Goal: Feedback & Contribution: Submit feedback/report problem

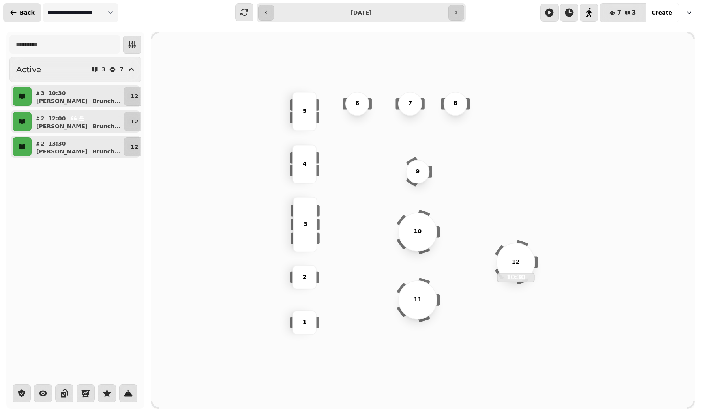
click at [25, 19] on button "Back" at bounding box center [22, 12] width 38 height 19
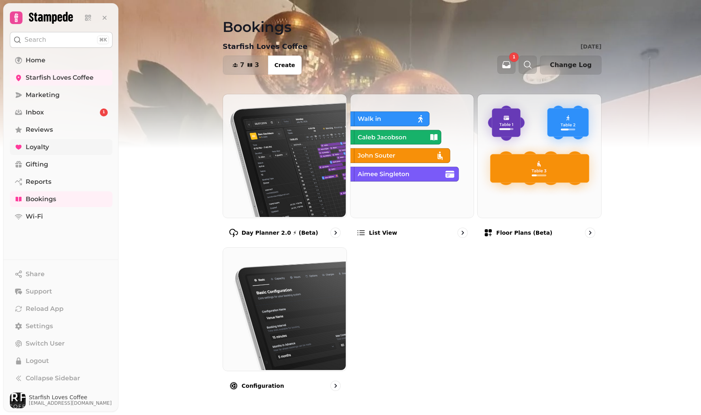
click at [34, 144] on span "Loyalty" at bounding box center [37, 146] width 23 height 9
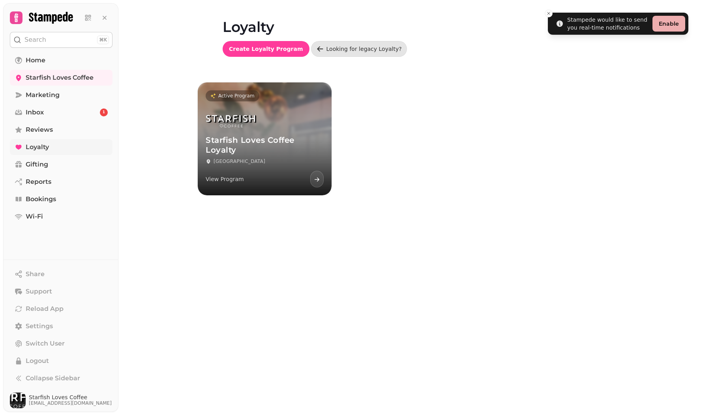
click at [37, 149] on span "Loyalty" at bounding box center [37, 146] width 23 height 9
click at [49, 131] on span "Reviews" at bounding box center [39, 129] width 27 height 9
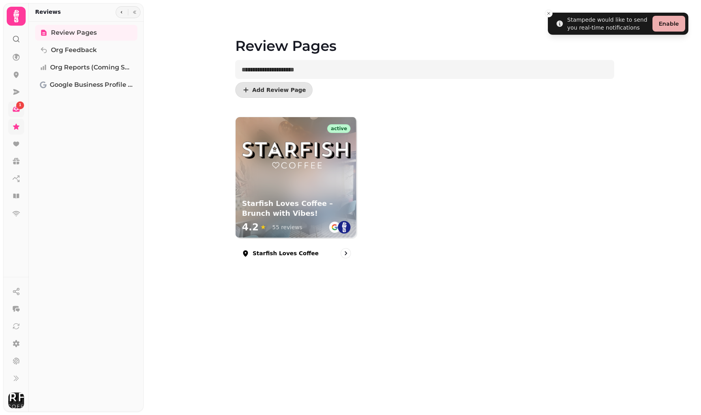
click at [18, 107] on div "1" at bounding box center [20, 105] width 8 height 8
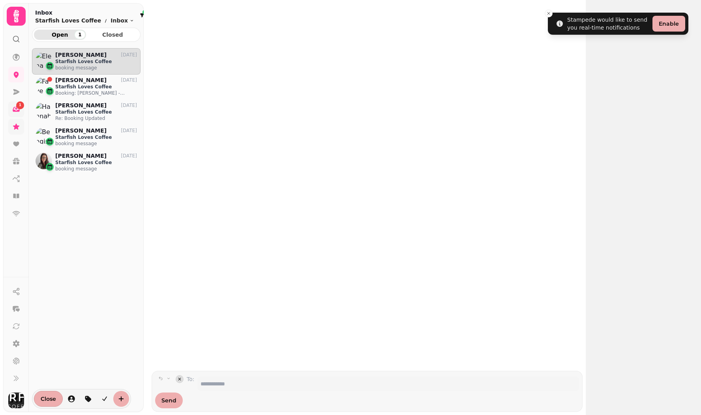
scroll to position [354, 108]
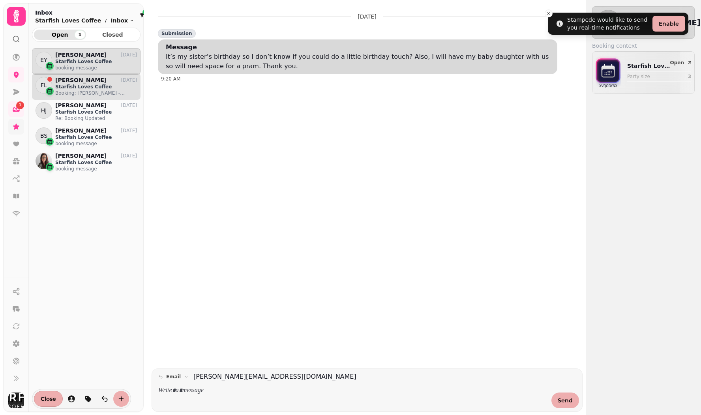
click at [90, 91] on p "Booking: [PERSON_NAME] - [DATE] 6:30 PM" at bounding box center [96, 93] width 82 height 6
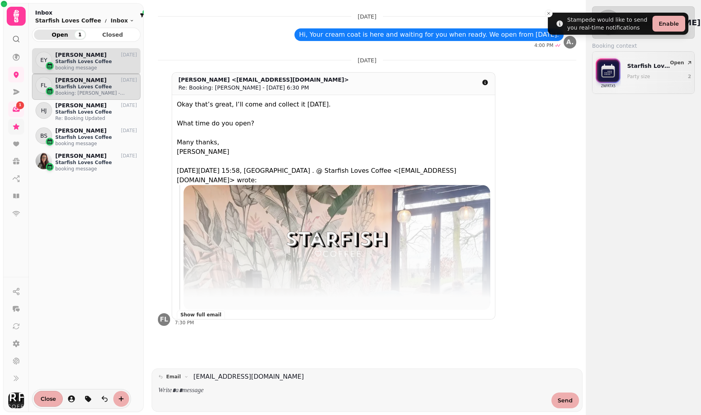
click at [80, 62] on p "Starfish Loves Coffee" at bounding box center [96, 61] width 82 height 6
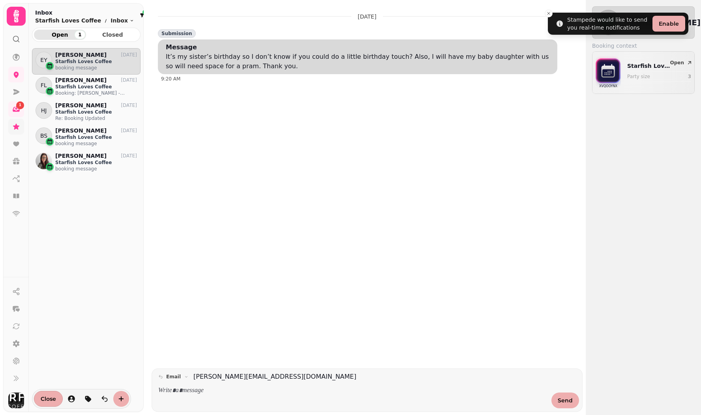
click at [268, 386] on div at bounding box center [352, 395] width 395 height 25
click at [230, 398] on div at bounding box center [352, 395] width 395 height 25
click at [211, 390] on p at bounding box center [352, 390] width 388 height 9
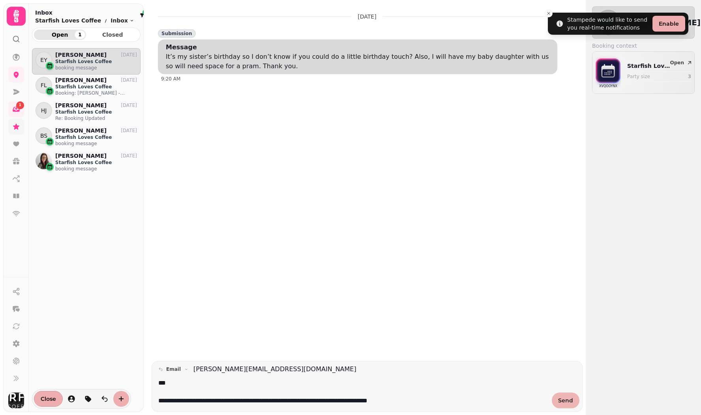
click at [569, 396] on button "Send" at bounding box center [566, 401] width 28 height 16
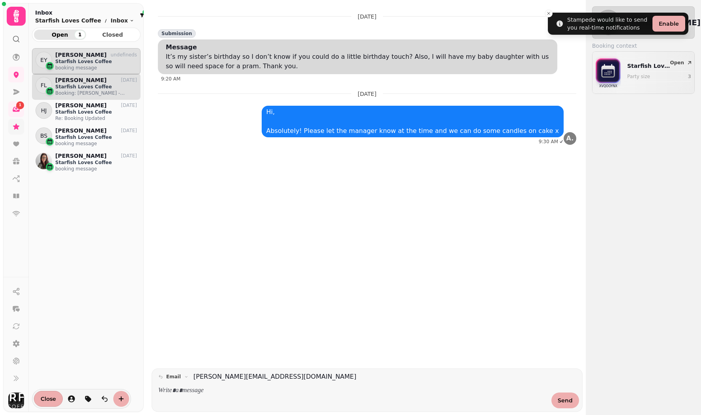
click at [82, 93] on p "Booking: [PERSON_NAME] - [DATE] 6:30 PM" at bounding box center [96, 93] width 82 height 6
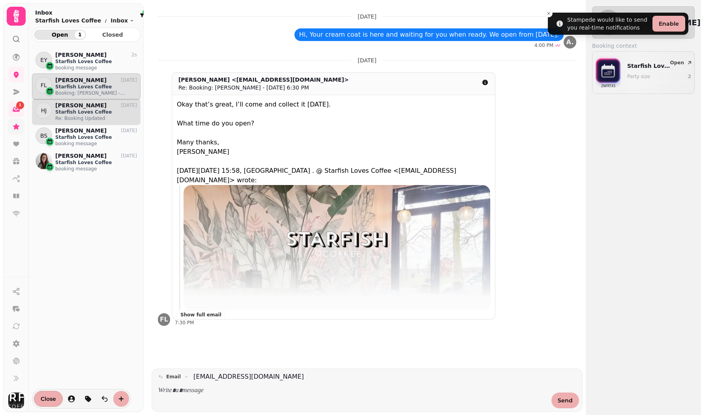
click at [69, 109] on p "Starfish Loves Coffee" at bounding box center [96, 112] width 82 height 6
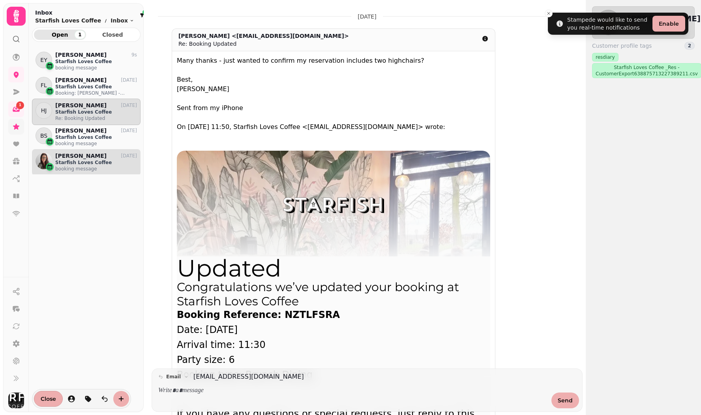
click at [72, 162] on p "Starfish Loves Coffee" at bounding box center [96, 162] width 82 height 6
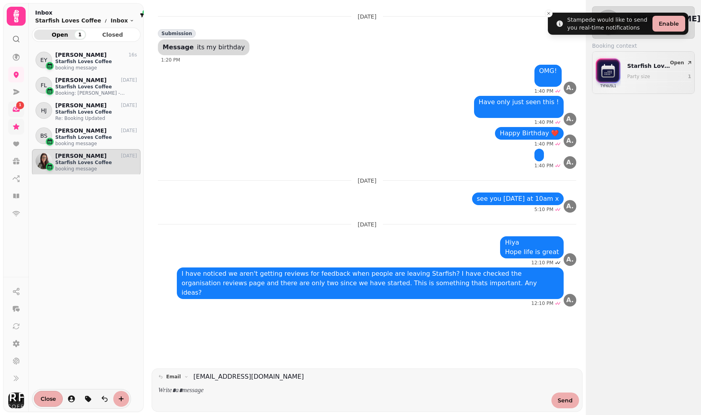
click at [17, 105] on div "1" at bounding box center [20, 105] width 8 height 8
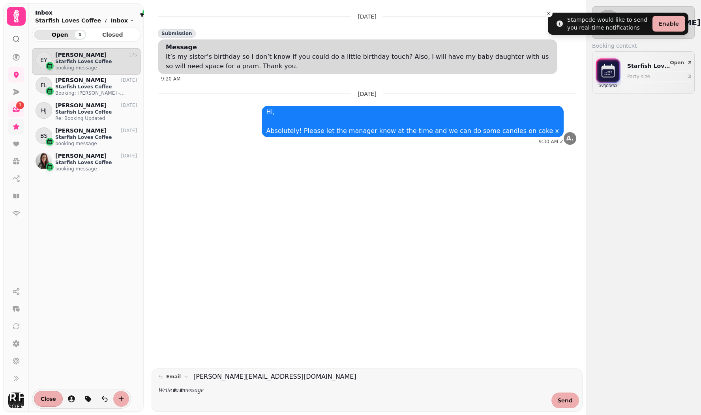
click at [51, 35] on span "Open 1" at bounding box center [59, 35] width 39 height 6
click at [71, 61] on p "Starfish Loves Coffee" at bounding box center [96, 61] width 82 height 6
click at [71, 82] on p "[PERSON_NAME]" at bounding box center [80, 80] width 51 height 7
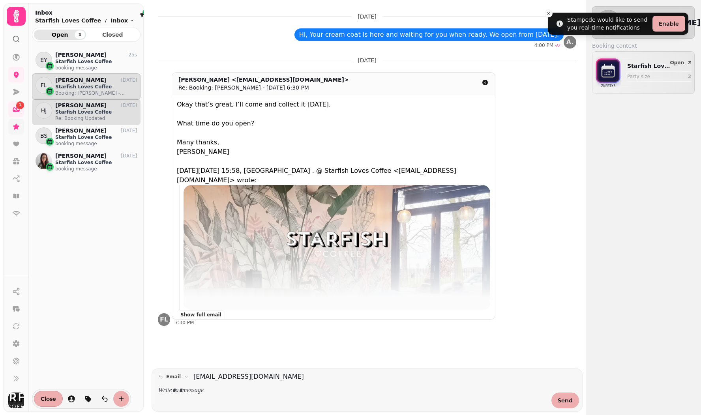
click at [65, 114] on p "Starfish Loves Coffee" at bounding box center [96, 112] width 82 height 6
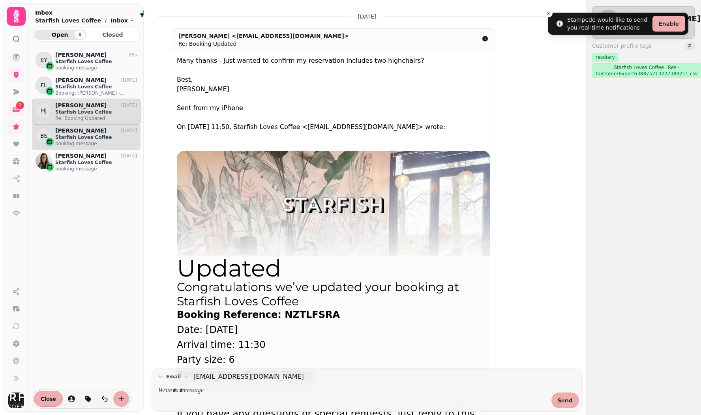
click at [66, 137] on p "Starfish Loves Coffee" at bounding box center [96, 137] width 82 height 6
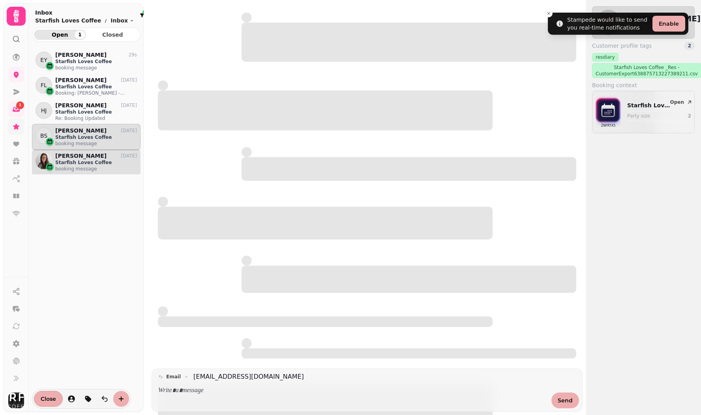
click at [67, 163] on p "Starfish Loves Coffee" at bounding box center [96, 162] width 82 height 6
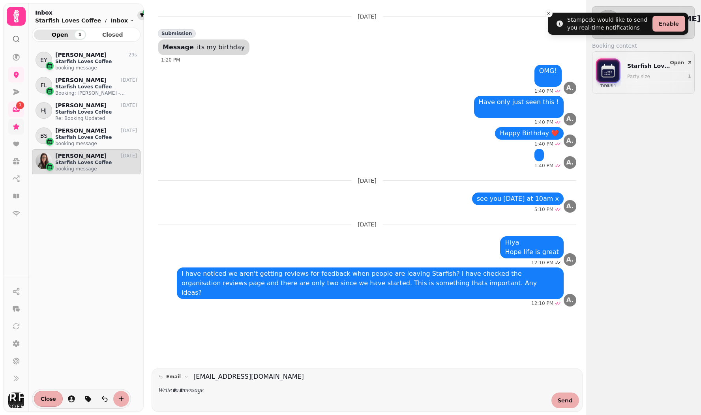
click at [140, 14] on icon "filter" at bounding box center [142, 15] width 4 height 4
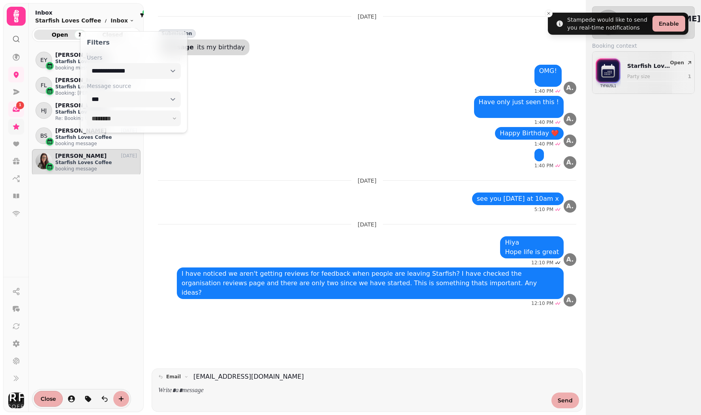
click at [142, 13] on div at bounding box center [144, 12] width 5 height 5
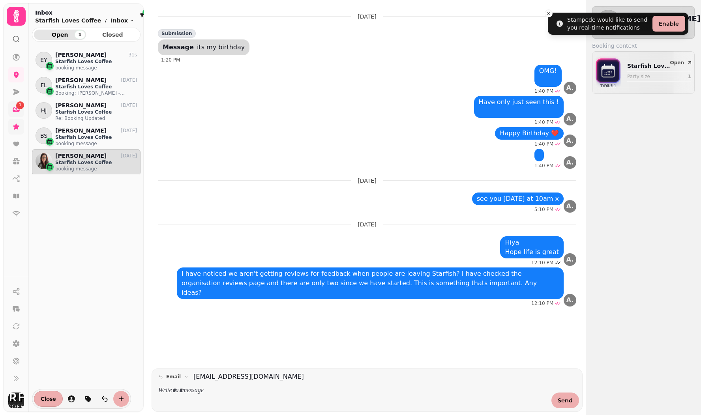
click at [21, 106] on span "1" at bounding box center [20, 106] width 2 height 6
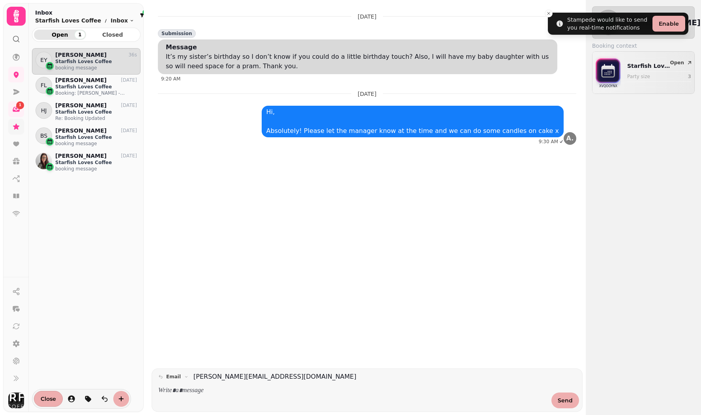
click at [61, 39] on button "Open 1" at bounding box center [60, 35] width 52 height 10
click at [82, 36] on div "1" at bounding box center [80, 34] width 10 height 9
click at [550, 13] on icon "Close toast" at bounding box center [548, 13] width 5 height 5
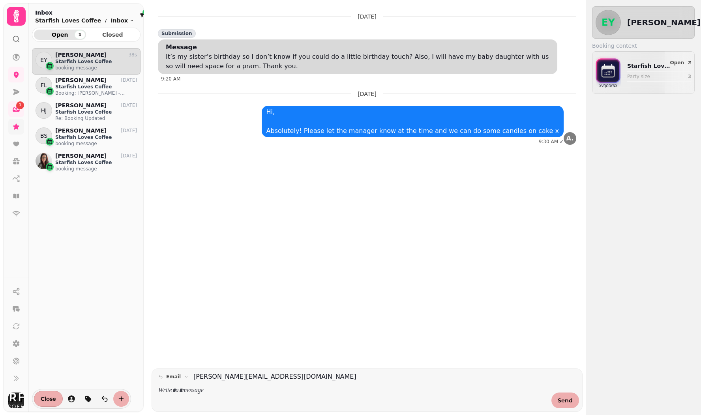
click at [13, 131] on link at bounding box center [16, 127] width 16 height 16
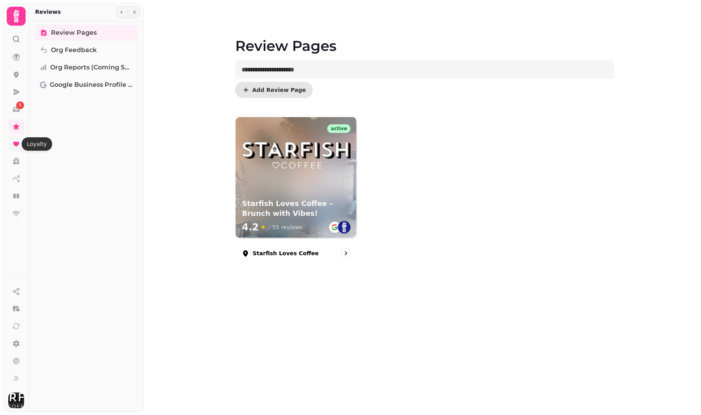
click at [15, 143] on icon at bounding box center [16, 144] width 6 height 5
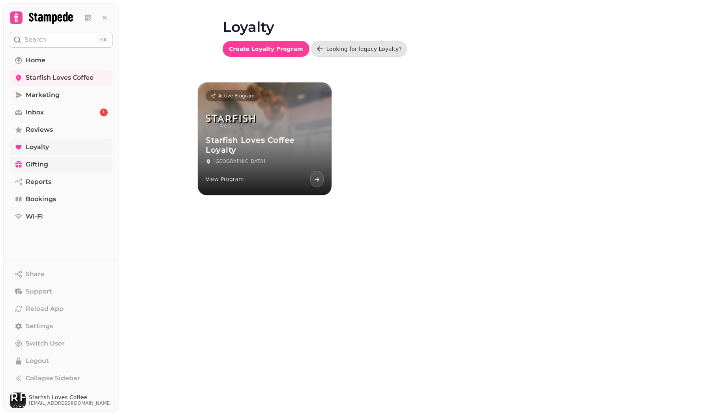
click at [32, 166] on span "Gifting" at bounding box center [37, 164] width 22 height 9
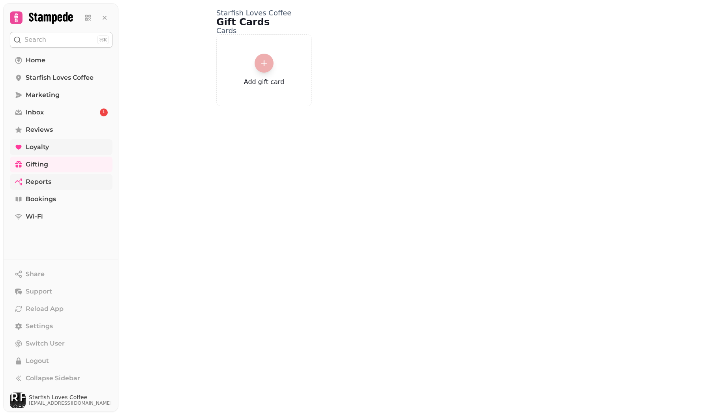
click at [39, 181] on span "Reports" at bounding box center [39, 181] width 26 height 9
select select "**"
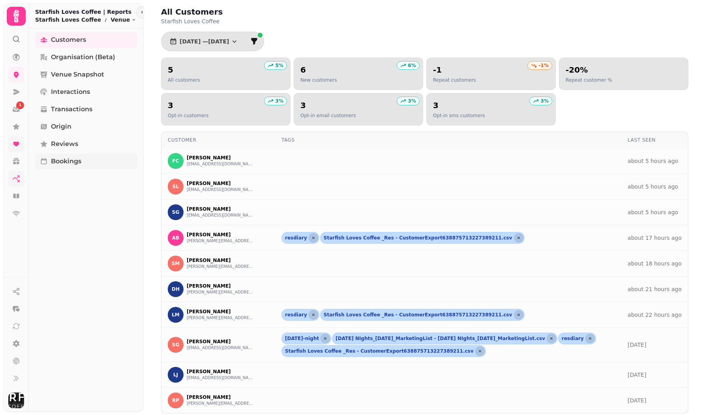
click at [77, 160] on span "Bookings" at bounding box center [66, 161] width 30 height 9
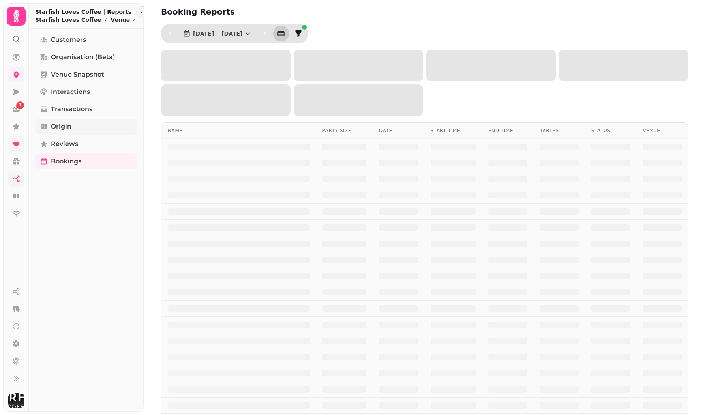
select select "**"
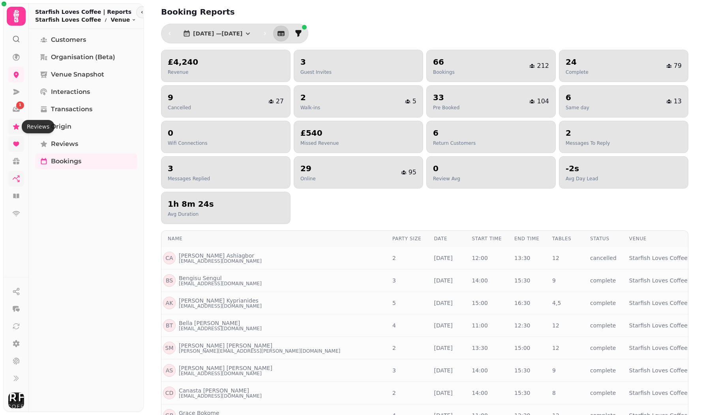
click at [19, 127] on icon at bounding box center [16, 127] width 8 height 8
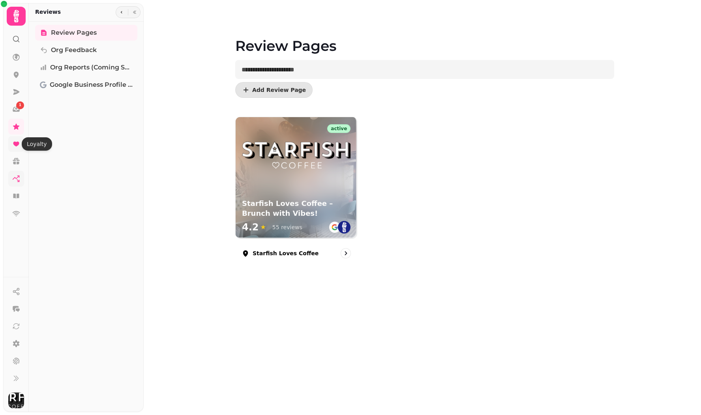
click at [19, 146] on icon at bounding box center [16, 144] width 8 height 8
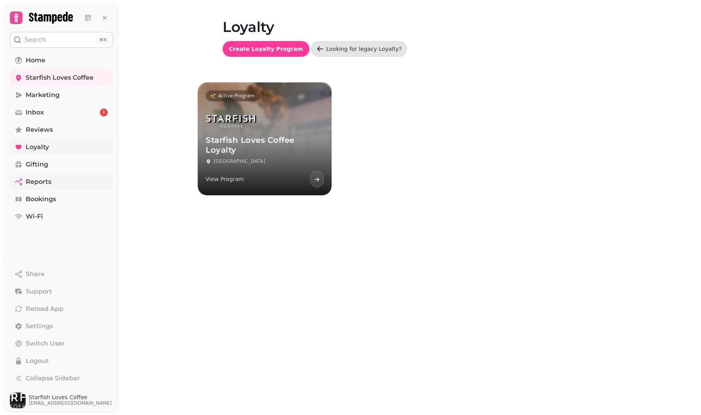
click at [43, 183] on span "Reports" at bounding box center [39, 181] width 26 height 9
select select "**"
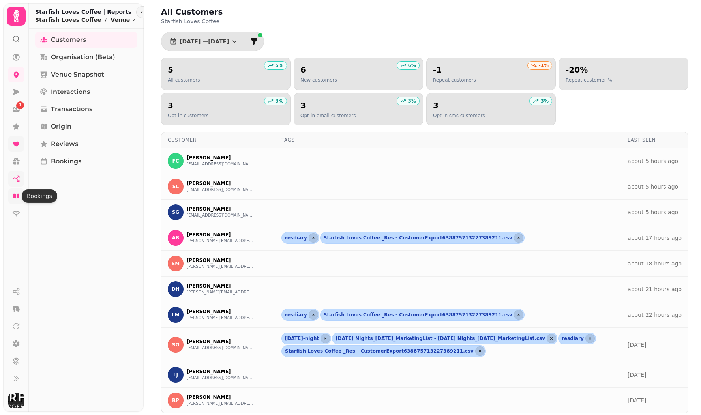
click at [17, 192] on icon at bounding box center [16, 196] width 8 height 8
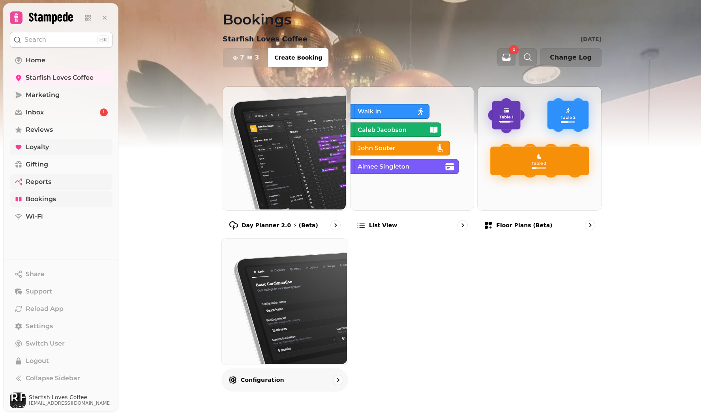
scroll to position [7, 0]
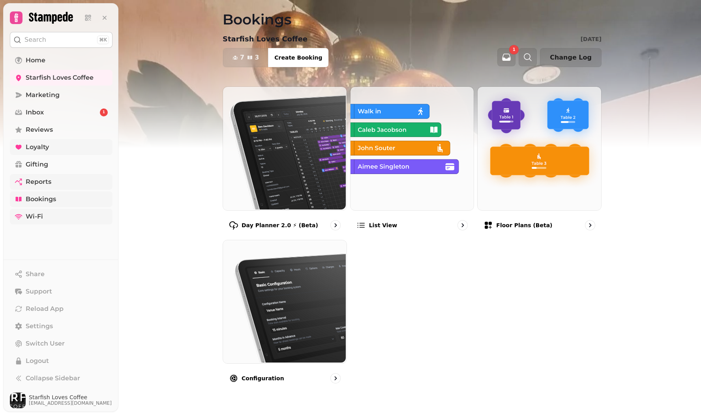
click at [44, 213] on link "Wi-Fi" at bounding box center [61, 217] width 103 height 16
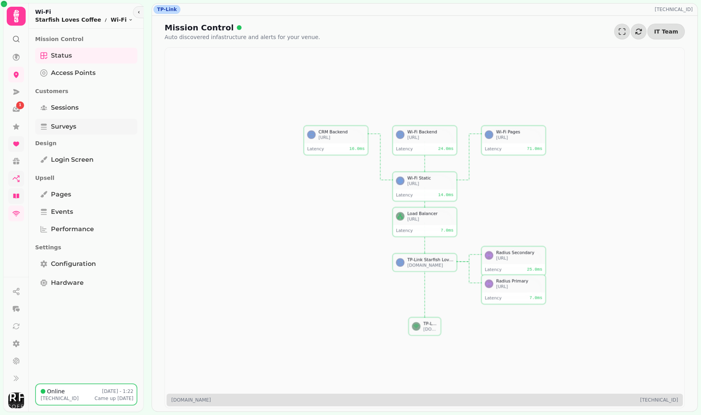
click at [69, 128] on span "Surveys" at bounding box center [63, 126] width 25 height 9
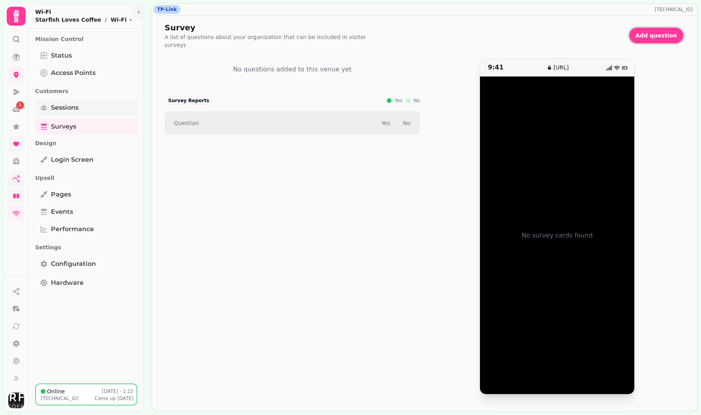
click at [69, 109] on span "Sessions" at bounding box center [65, 107] width 28 height 9
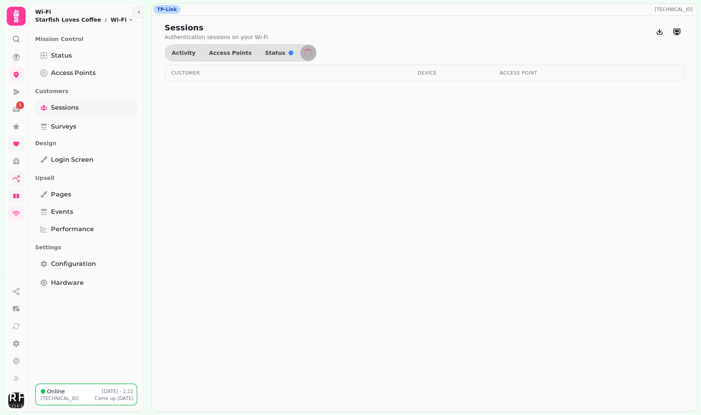
select select "**"
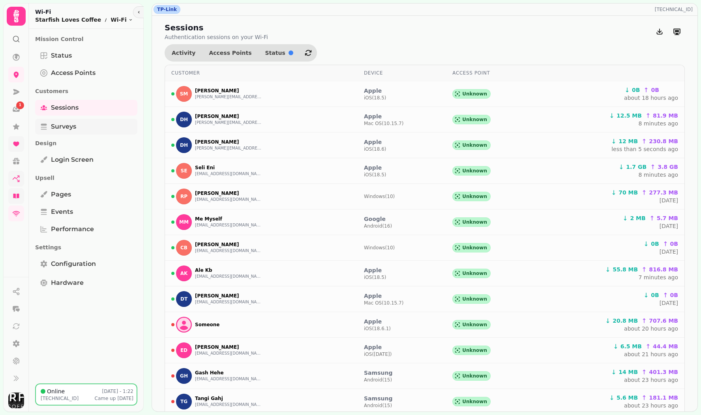
click at [65, 123] on span "Surveys" at bounding box center [63, 126] width 25 height 9
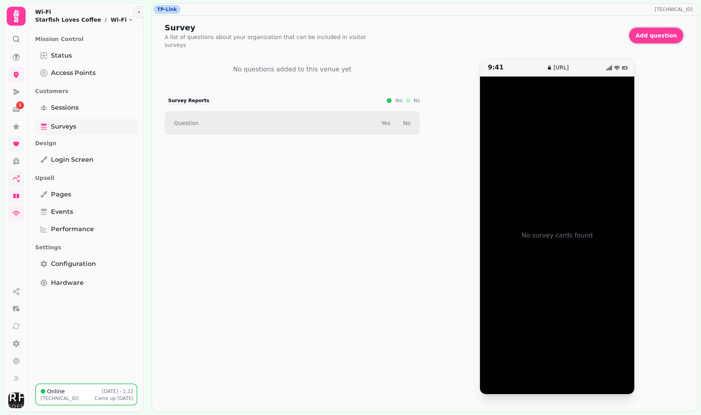
click at [64, 129] on span "Surveys" at bounding box center [63, 126] width 25 height 9
click at [68, 105] on span "Sessions" at bounding box center [65, 107] width 28 height 9
select select "**"
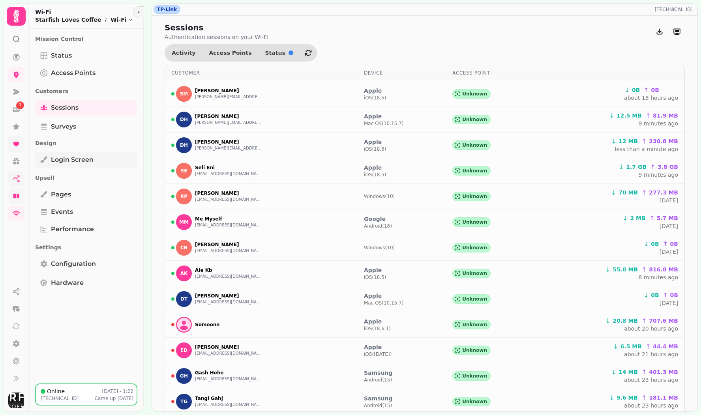
click at [66, 154] on link "Login screen" at bounding box center [86, 160] width 102 height 16
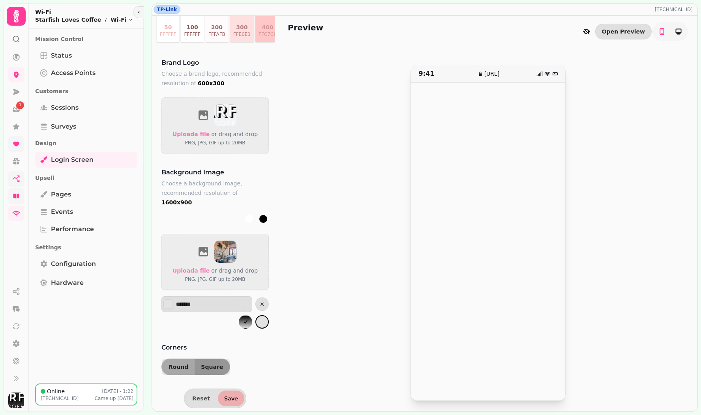
scroll to position [252, 0]
click at [62, 194] on span "Pages" at bounding box center [61, 194] width 20 height 9
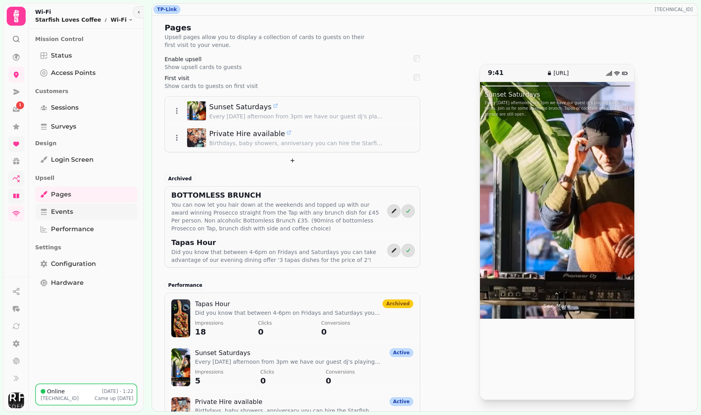
click at [77, 211] on link "Events" at bounding box center [86, 212] width 102 height 16
select select "**"
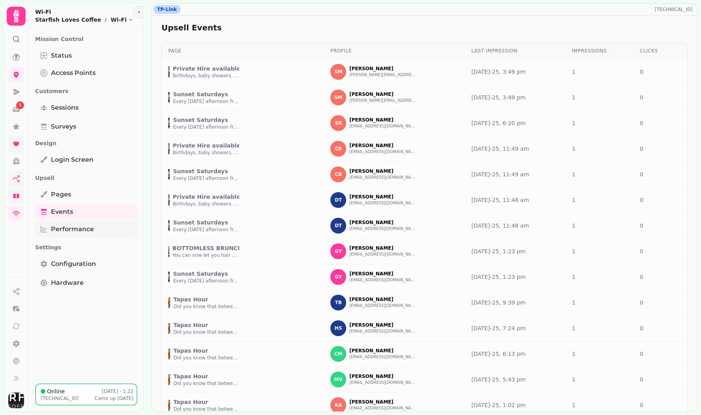
click at [78, 232] on span "Performance" at bounding box center [72, 228] width 43 height 9
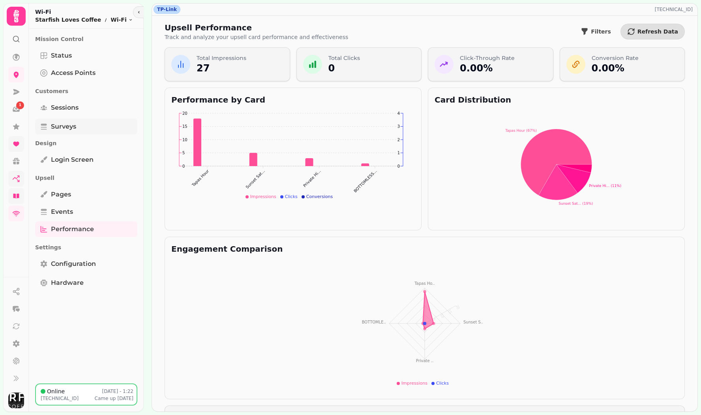
click at [65, 128] on span "Surveys" at bounding box center [63, 126] width 25 height 9
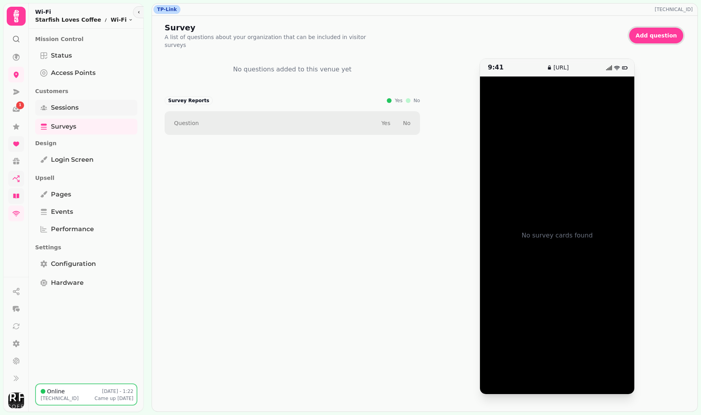
click at [66, 109] on span "Sessions" at bounding box center [65, 107] width 28 height 9
select select "**"
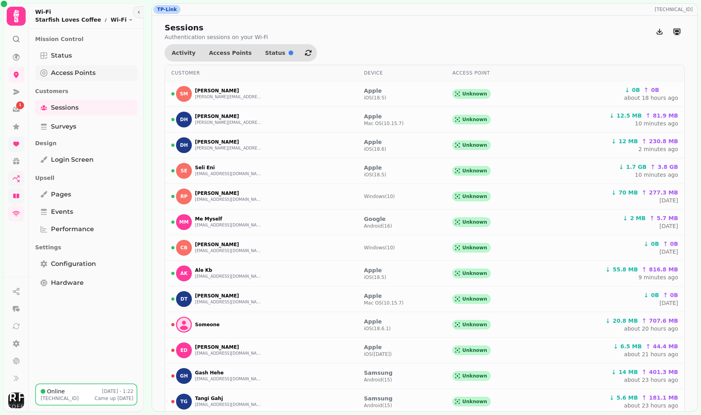
click at [64, 76] on span "Access Points" at bounding box center [73, 72] width 45 height 9
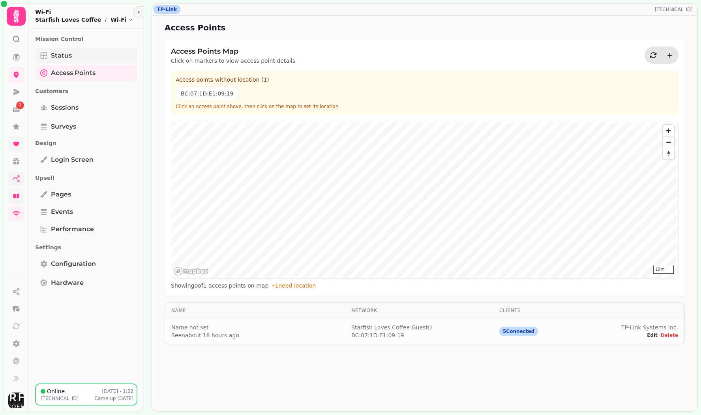
click at [63, 55] on span "Status" at bounding box center [61, 55] width 21 height 9
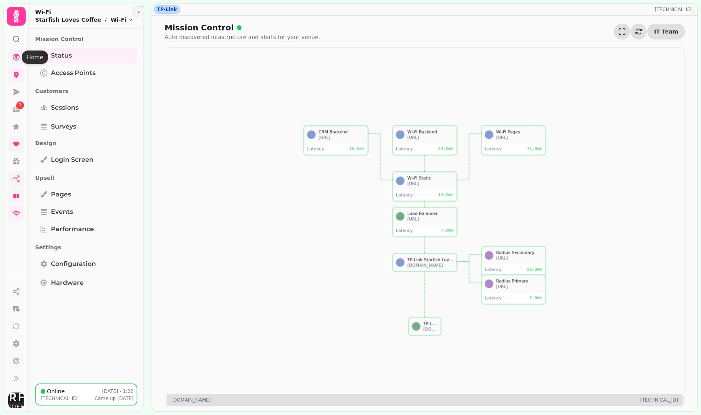
click at [12, 58] on icon at bounding box center [16, 57] width 8 height 8
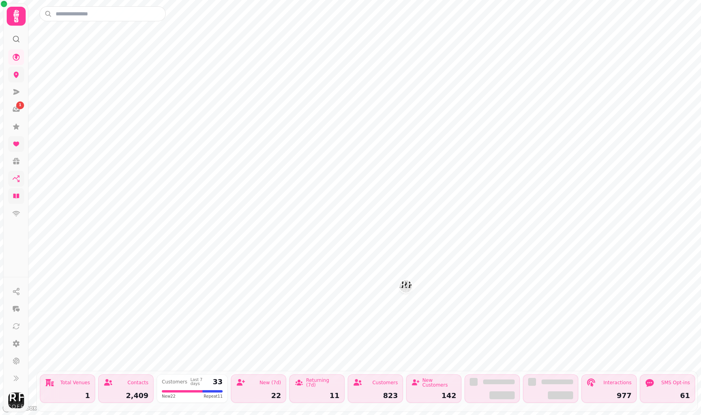
click at [21, 75] on link at bounding box center [16, 75] width 16 height 16
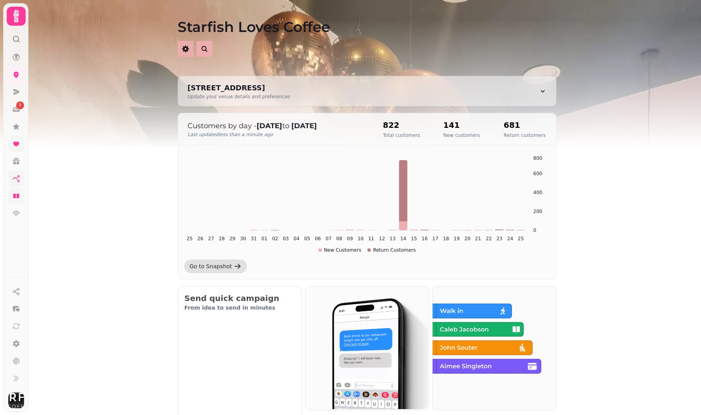
click at [179, 50] on button "button" at bounding box center [186, 49] width 16 height 16
select select "**********"
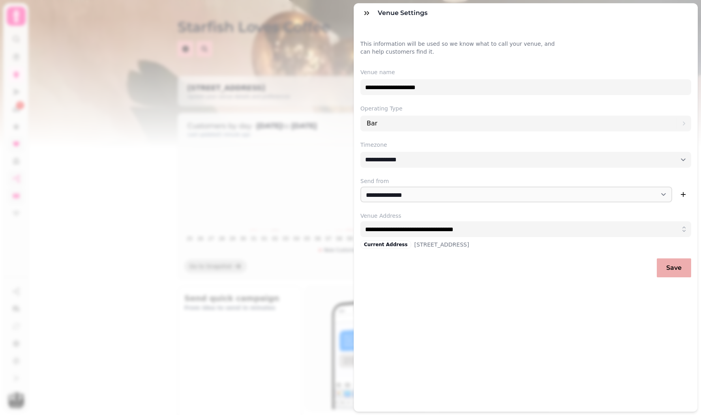
click at [241, 155] on div "**********" at bounding box center [350, 214] width 701 height 402
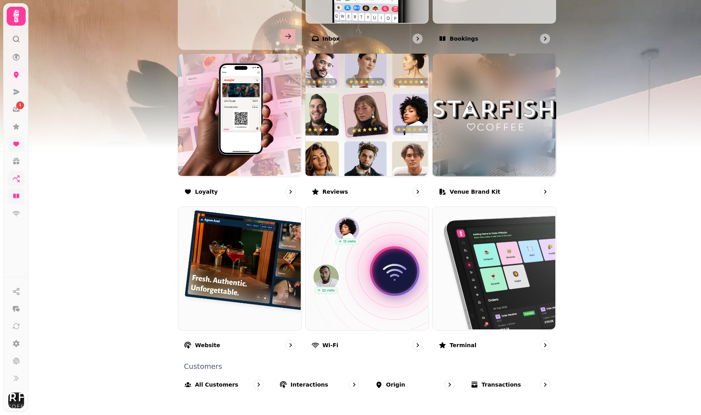
scroll to position [386, 0]
click at [15, 131] on link at bounding box center [16, 127] width 16 height 16
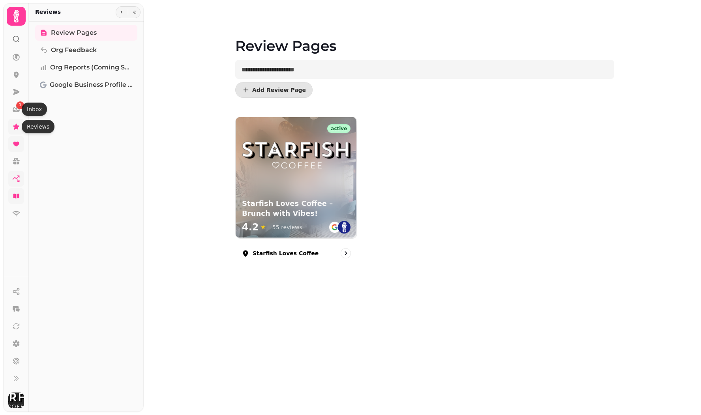
click at [17, 127] on icon at bounding box center [16, 126] width 6 height 6
click at [17, 148] on icon at bounding box center [16, 144] width 8 height 8
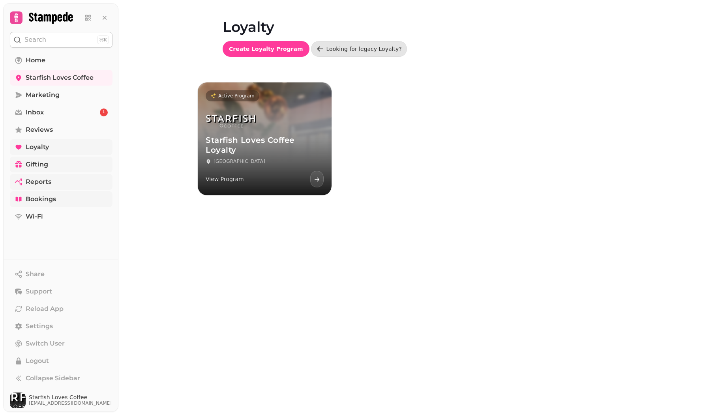
click at [45, 165] on span "Gifting" at bounding box center [37, 164] width 22 height 9
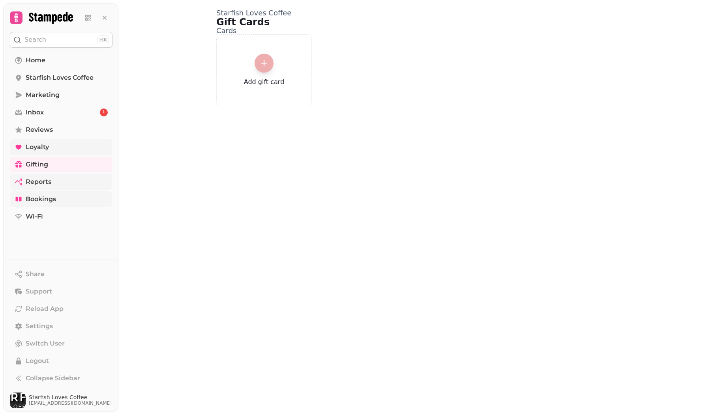
click at [34, 180] on span "Reports" at bounding box center [39, 181] width 26 height 9
select select "**"
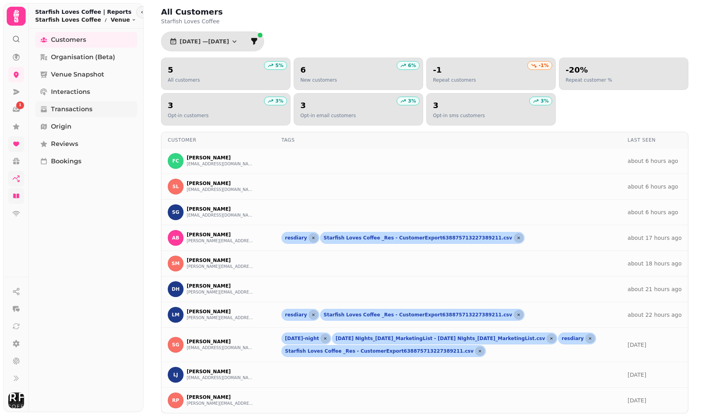
click at [79, 112] on span "Transactions" at bounding box center [71, 109] width 41 height 9
select select "**"
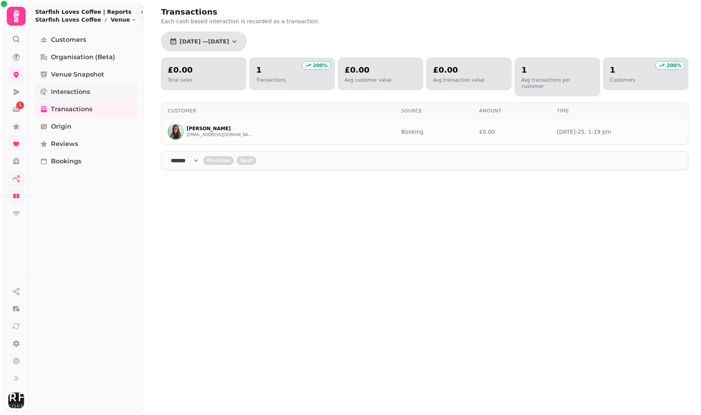
click at [84, 96] on span "Interactions" at bounding box center [70, 91] width 39 height 9
select select "**"
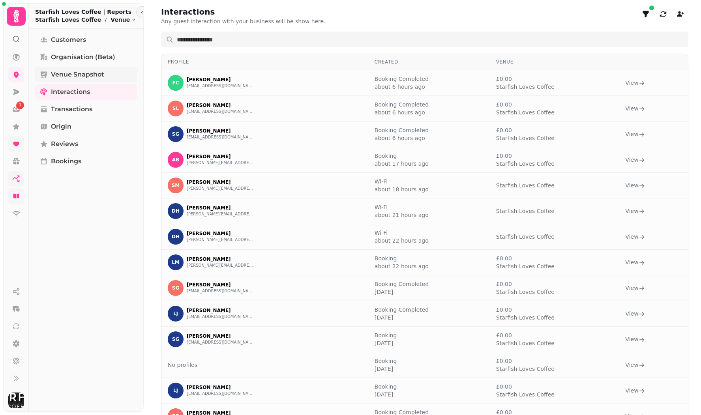
click at [84, 71] on span "Venue Snapshot" at bounding box center [77, 74] width 53 height 9
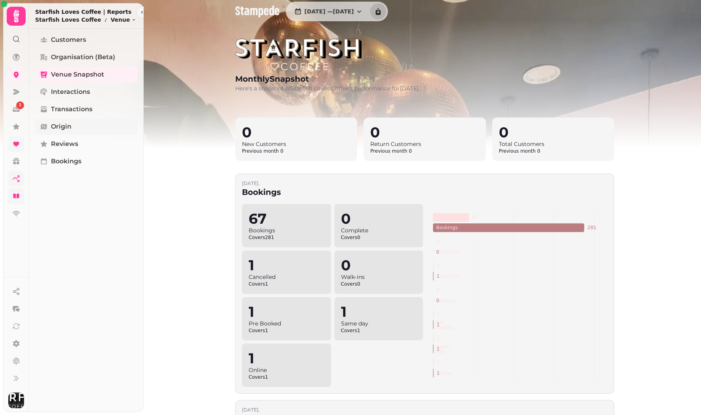
click at [66, 128] on span "Origin" at bounding box center [61, 126] width 21 height 9
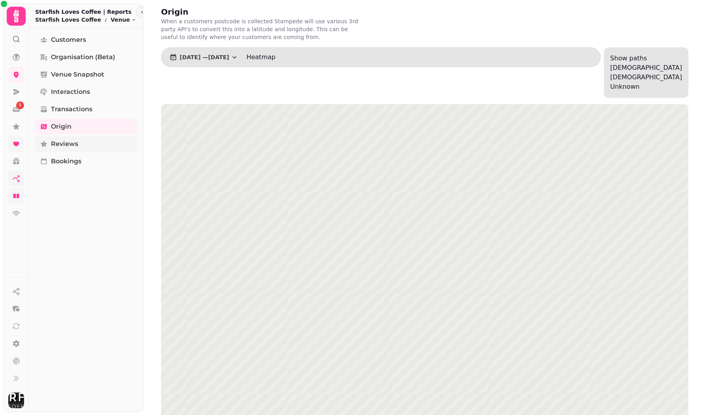
click at [65, 149] on link "Reviews" at bounding box center [86, 144] width 102 height 16
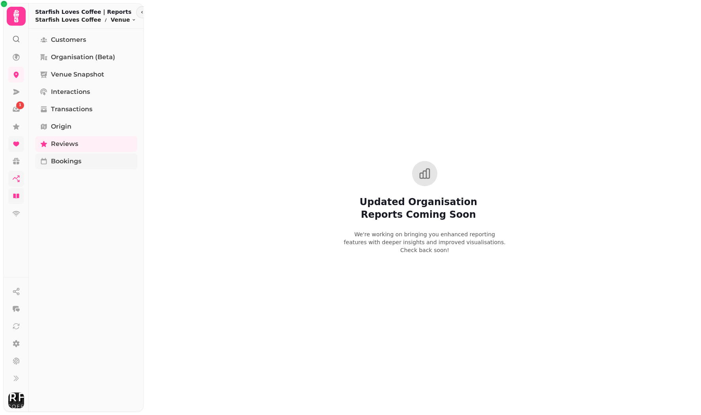
click at [65, 161] on span "Bookings" at bounding box center [66, 161] width 30 height 9
select select "**"
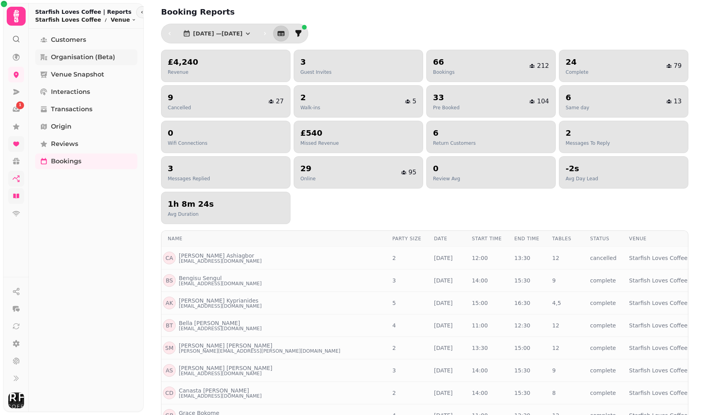
click at [65, 57] on span "Organisation (beta)" at bounding box center [83, 56] width 64 height 9
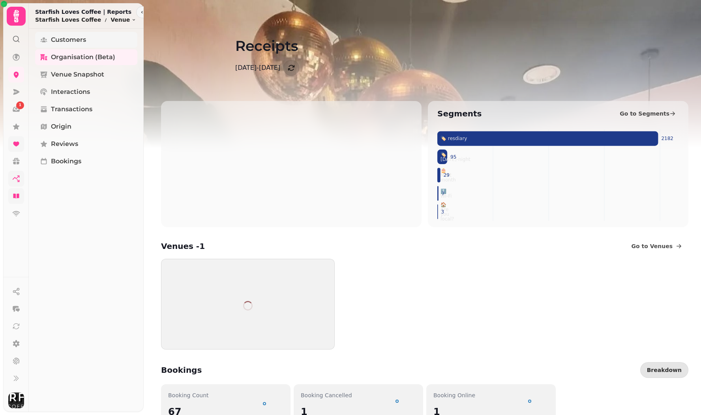
click at [65, 36] on span "Customers" at bounding box center [68, 39] width 35 height 9
select select "**"
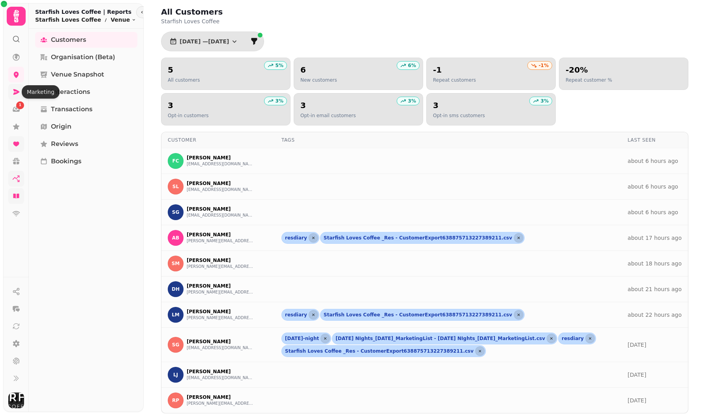
click at [16, 91] on icon at bounding box center [16, 92] width 6 height 6
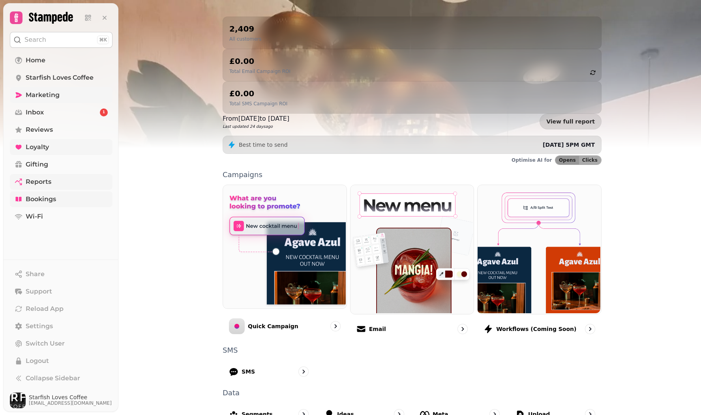
scroll to position [78, 0]
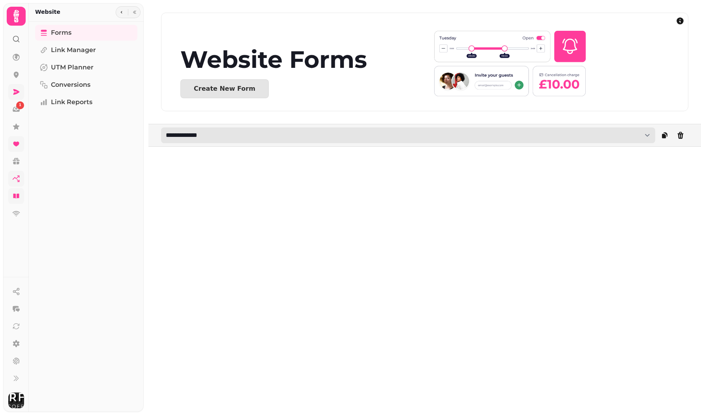
select select "**********"
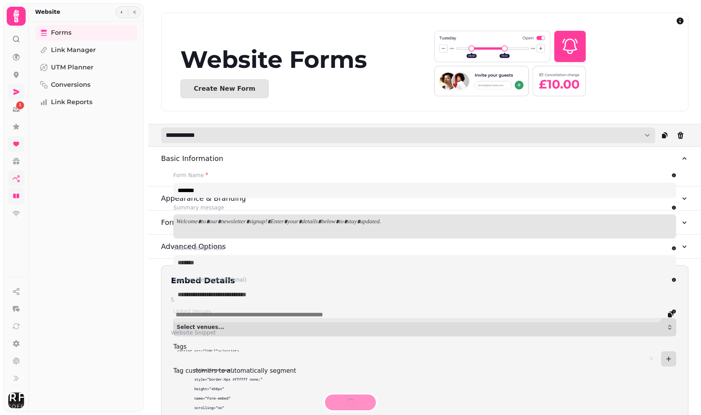
type input "**********"
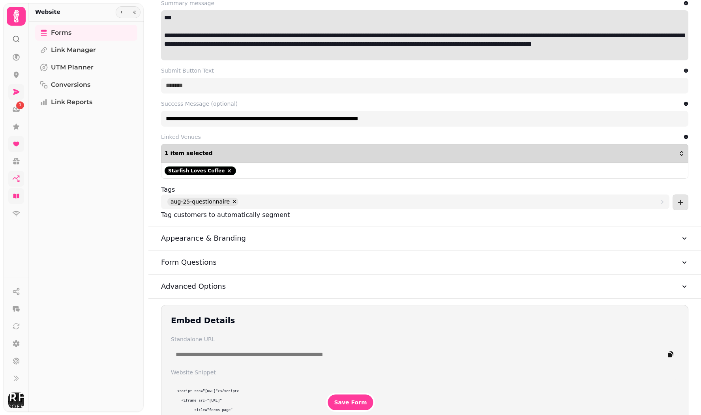
scroll to position [208, 0]
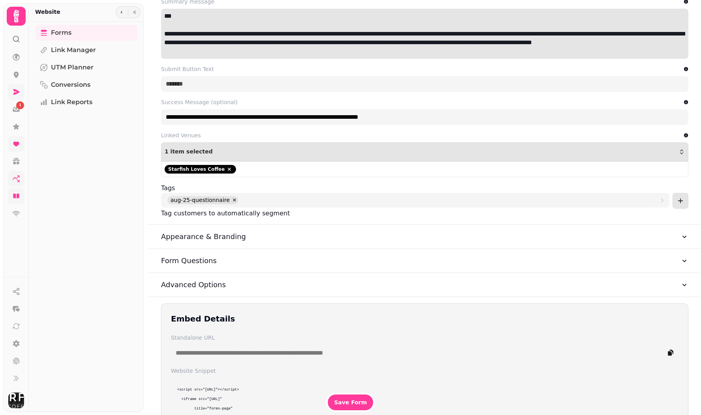
click at [198, 262] on h3 "Form Questions" at bounding box center [189, 260] width 56 height 11
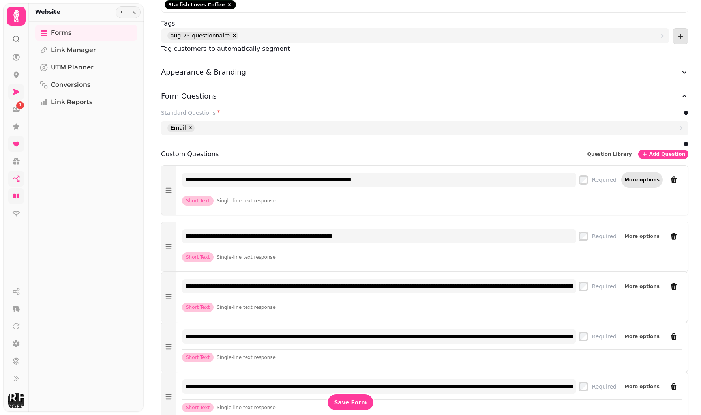
scroll to position [370, 0]
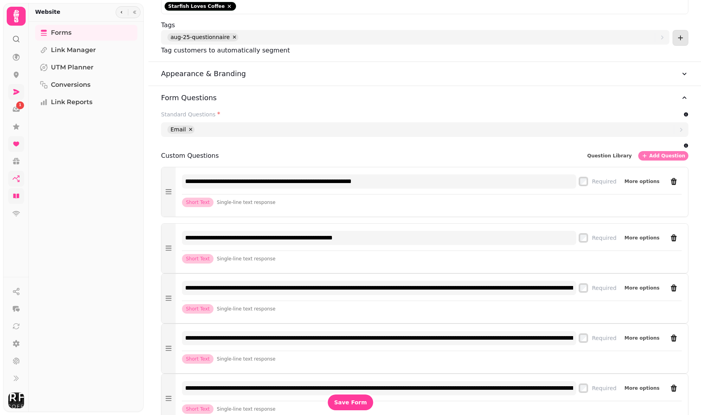
click at [669, 157] on span "Add Question" at bounding box center [667, 155] width 36 height 5
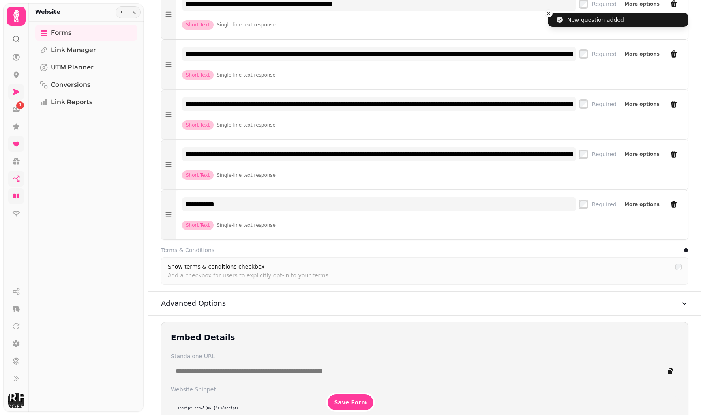
scroll to position [607, 0]
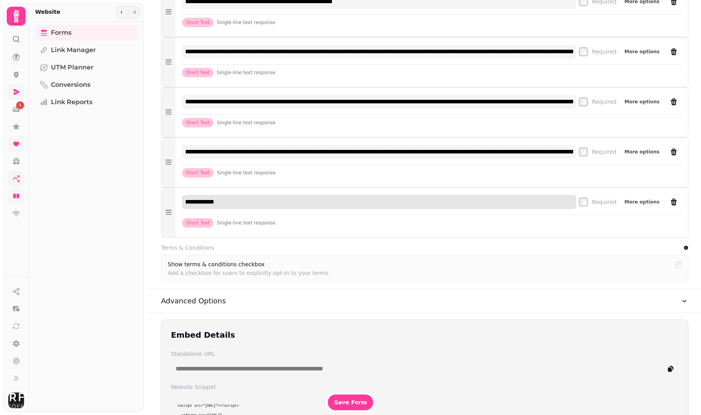
click at [236, 204] on input "**********" at bounding box center [379, 202] width 394 height 14
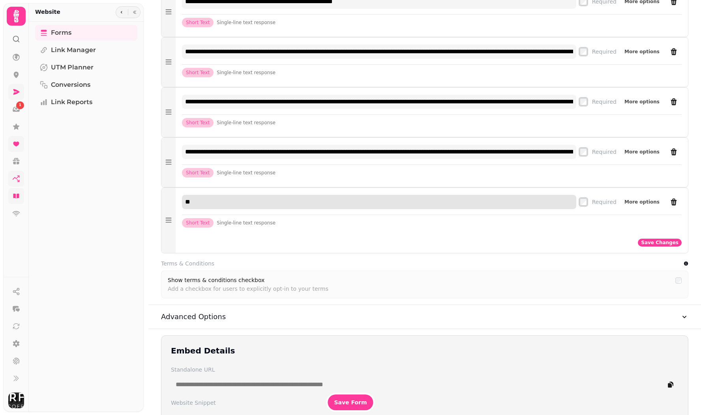
type input "*"
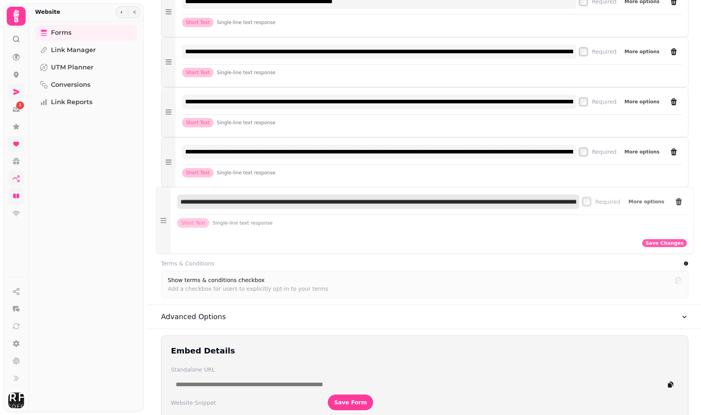
drag, startPoint x: 453, startPoint y: 204, endPoint x: 479, endPoint y: 204, distance: 26.4
click at [479, 204] on input "**********" at bounding box center [378, 201] width 402 height 15
click at [564, 201] on input "**********" at bounding box center [379, 202] width 394 height 14
type input "**********"
click at [654, 241] on span "Save Changes" at bounding box center [659, 242] width 37 height 5
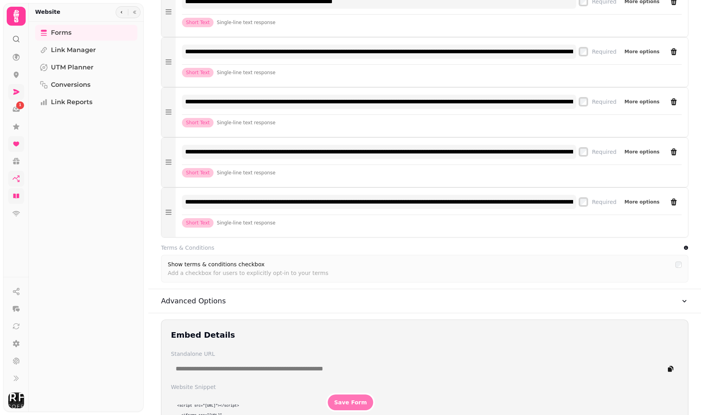
click at [358, 397] on button "Save Form" at bounding box center [349, 403] width 45 height 16
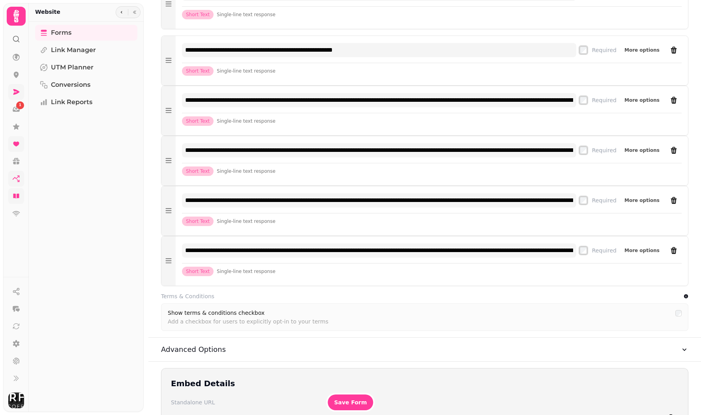
scroll to position [316, 0]
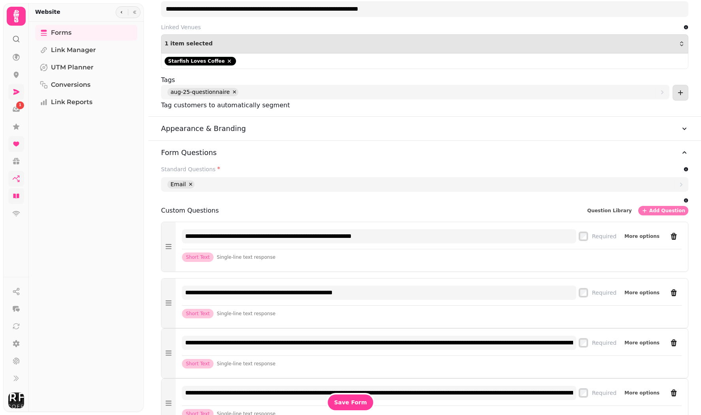
click at [662, 210] on span "Add Question" at bounding box center [667, 210] width 36 height 5
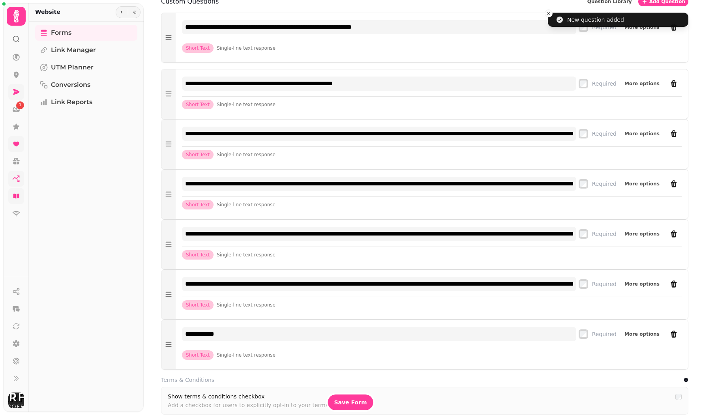
scroll to position [554, 0]
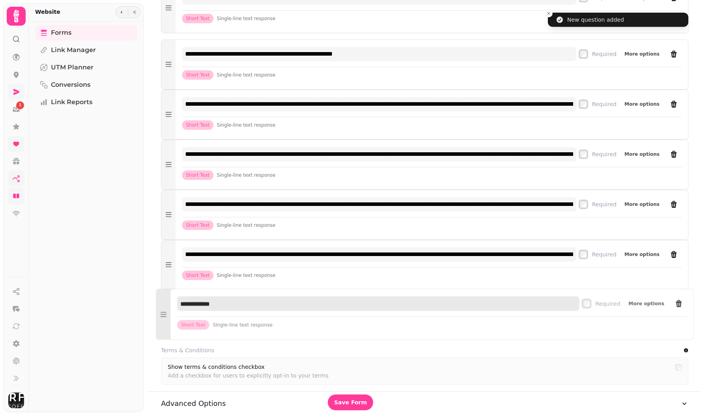
drag, startPoint x: 234, startPoint y: 304, endPoint x: 168, endPoint y: 303, distance: 65.9
click at [168, 303] on div "**********" at bounding box center [424, 314] width 537 height 50
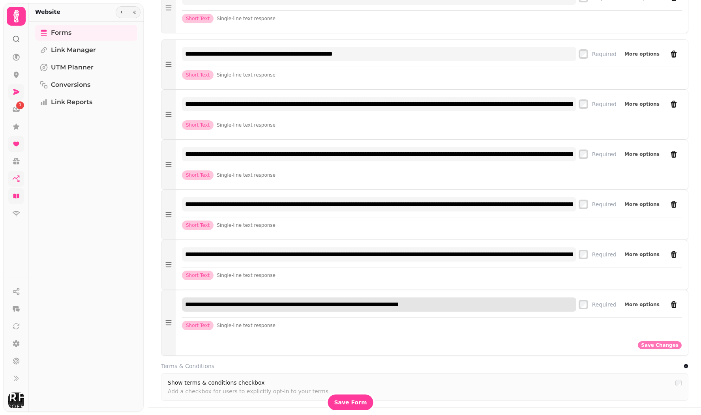
type input "**********"
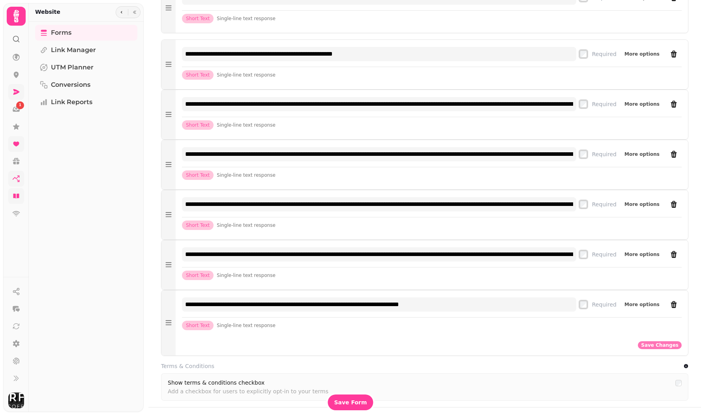
click at [662, 345] on span "Save Changes" at bounding box center [659, 345] width 37 height 5
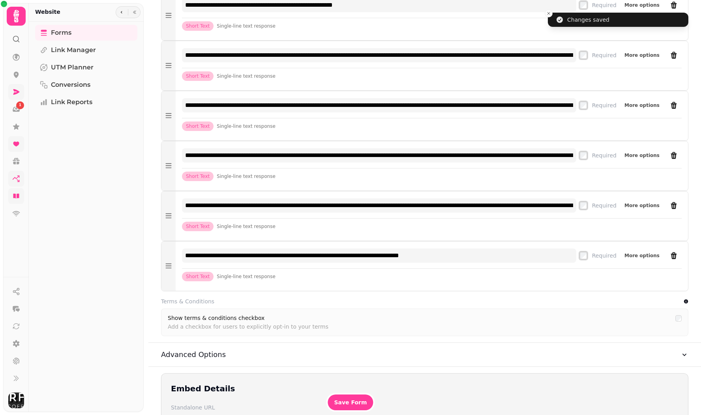
scroll to position [604, 0]
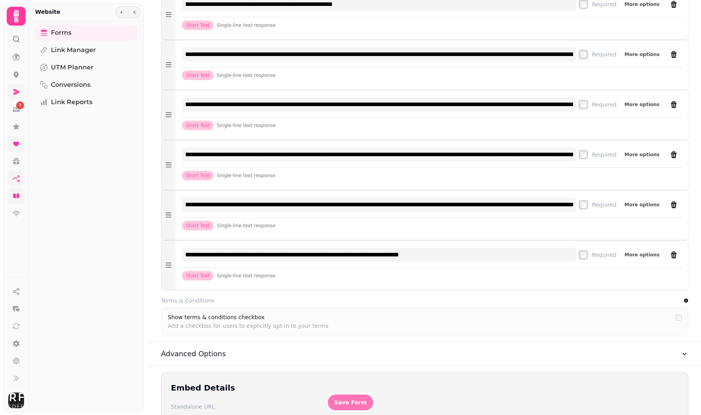
click at [349, 400] on span "Save Form" at bounding box center [350, 403] width 33 height 6
click at [16, 132] on link at bounding box center [16, 127] width 16 height 16
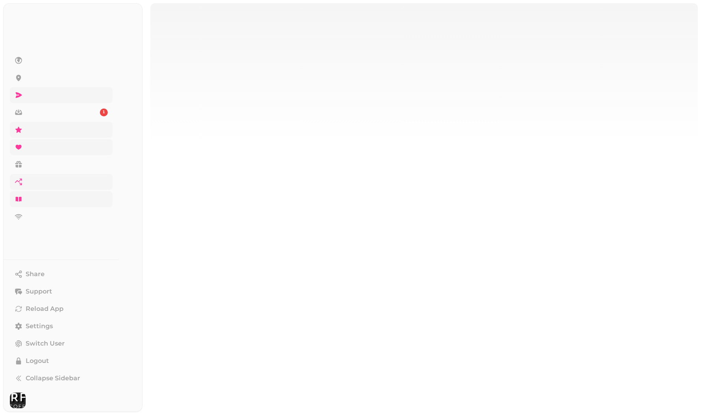
click at [16, 132] on link "Reviews" at bounding box center [61, 130] width 103 height 16
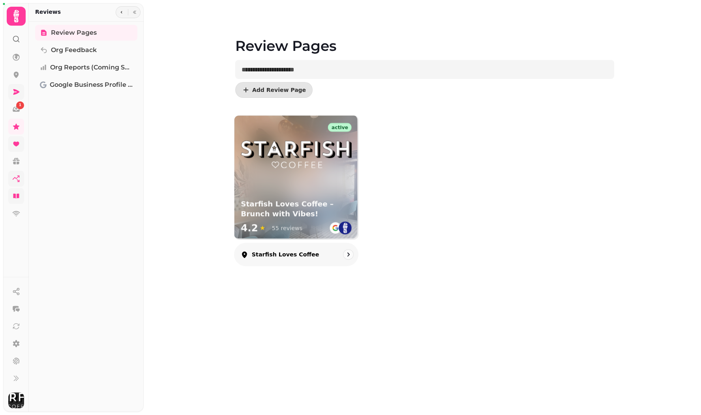
click at [322, 174] on div at bounding box center [295, 148] width 123 height 64
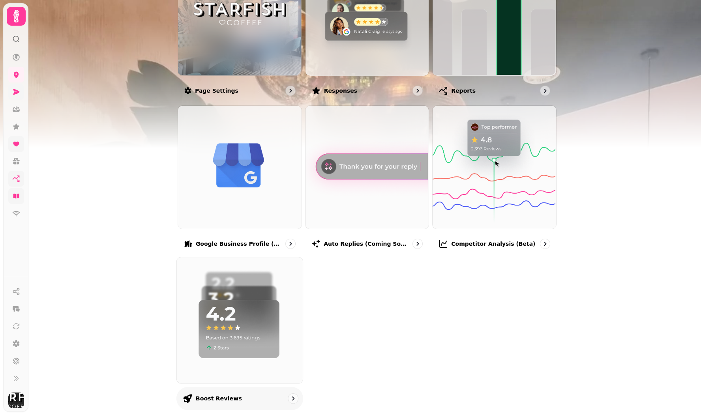
scroll to position [141, 0]
click at [219, 310] on img at bounding box center [239, 320] width 126 height 126
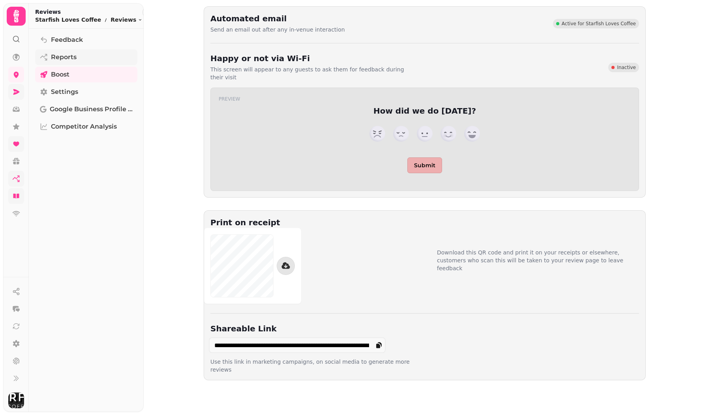
click at [69, 60] on span "Reports" at bounding box center [64, 56] width 26 height 9
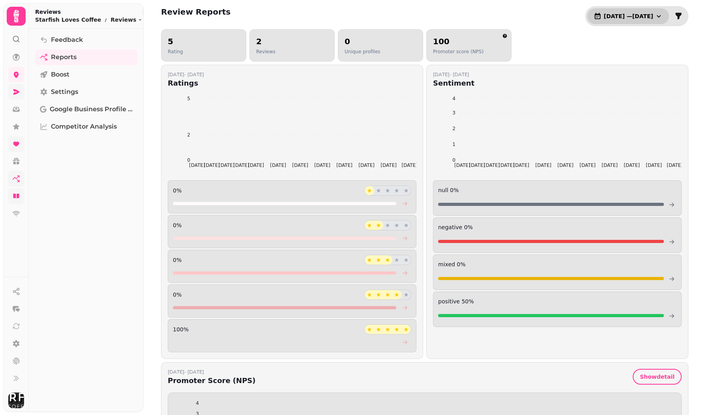
click at [632, 14] on span "[DATE] — [DATE]" at bounding box center [628, 16] width 49 height 6
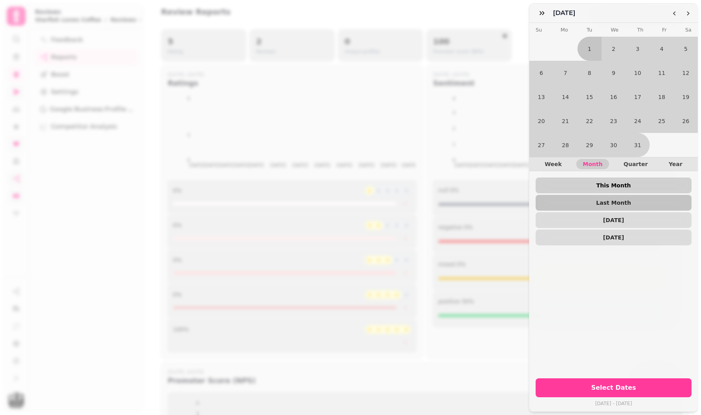
click at [607, 183] on span "This Month" at bounding box center [613, 186] width 143 height 6
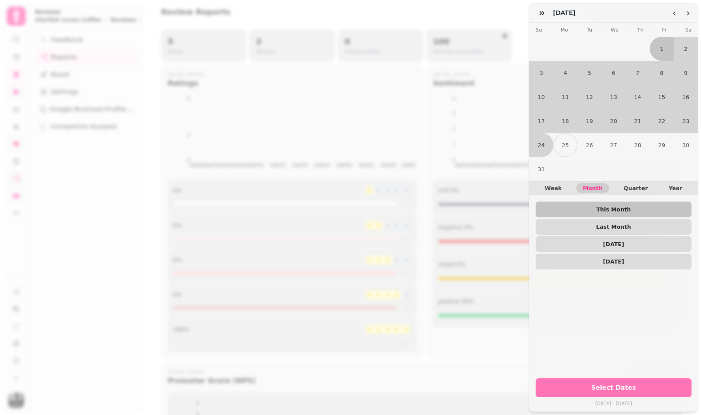
click at [588, 390] on span "Select Dates" at bounding box center [613, 388] width 137 height 6
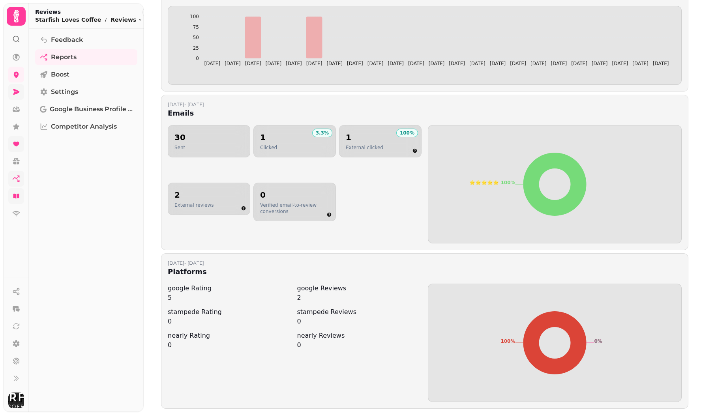
scroll to position [387, 0]
click at [219, 295] on dd "5" at bounding box center [230, 297] width 125 height 9
click at [301, 299] on div "google Reviews 2" at bounding box center [359, 293] width 125 height 19
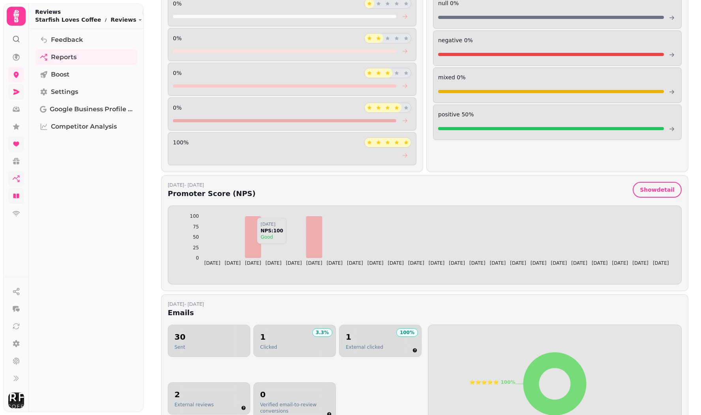
click at [250, 248] on icon at bounding box center [253, 237] width 16 height 42
click at [312, 245] on icon at bounding box center [314, 237] width 16 height 42
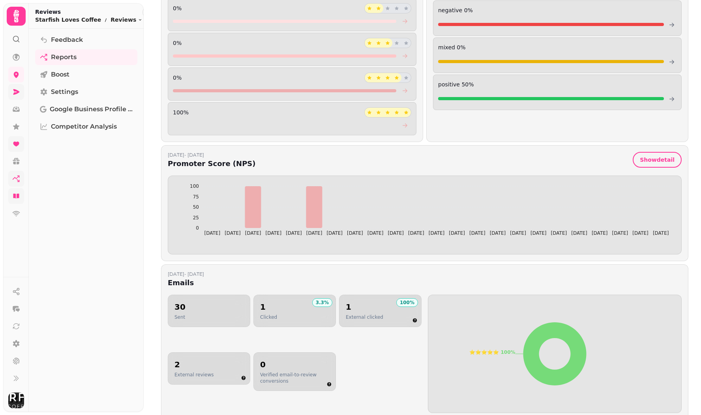
scroll to position [219, 0]
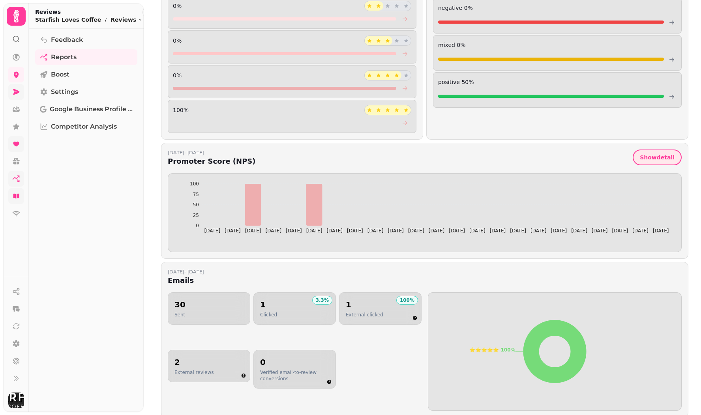
click at [669, 159] on span "Show detail" at bounding box center [657, 158] width 35 height 6
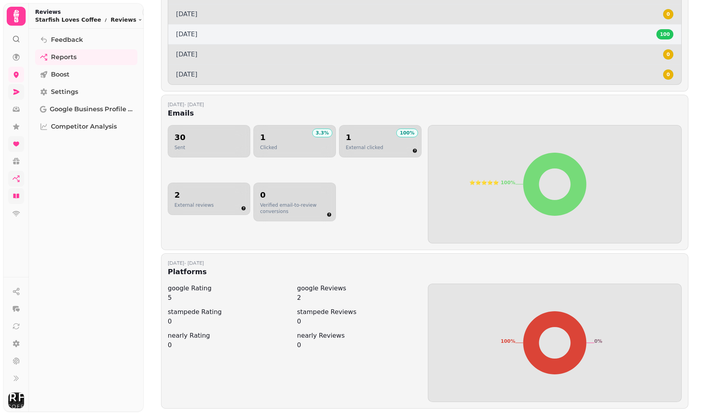
scroll to position [865, 0]
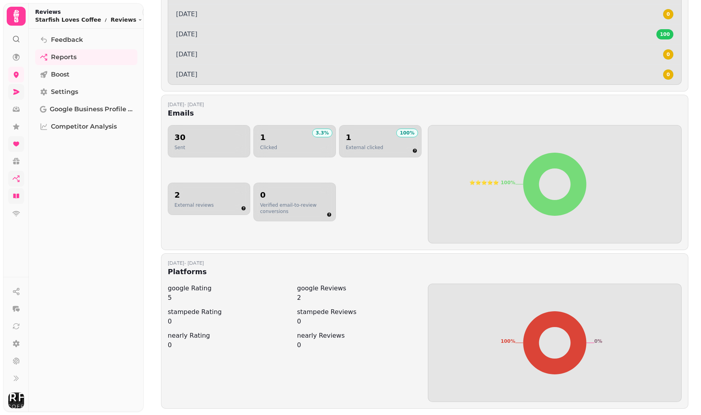
click at [255, 300] on dd "5" at bounding box center [230, 297] width 125 height 9
click at [338, 298] on dd "2" at bounding box center [359, 297] width 125 height 9
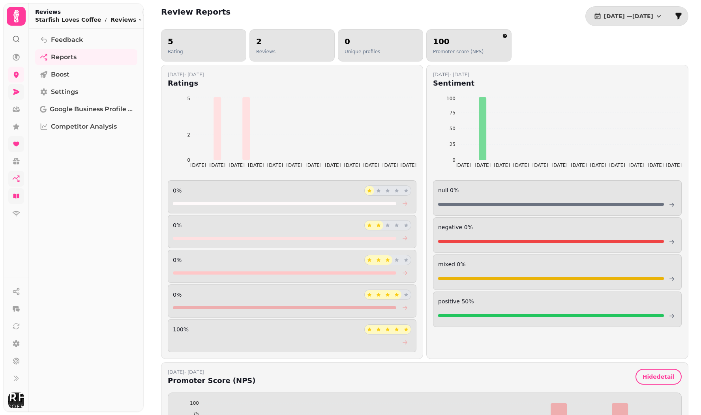
scroll to position [0, 0]
click at [78, 129] on span "Competitor Analysis" at bounding box center [84, 126] width 66 height 9
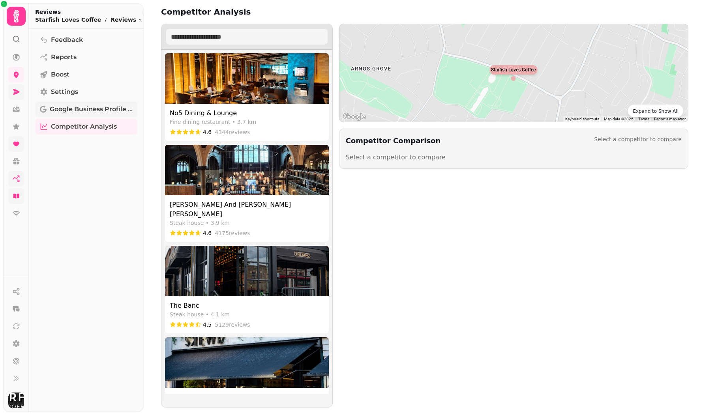
click at [79, 114] on link "Google Business Profile (Beta)" at bounding box center [86, 109] width 102 height 16
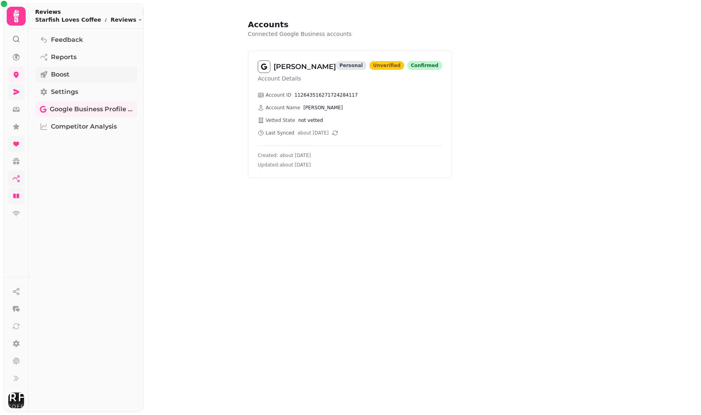
click at [62, 78] on span "Boost" at bounding box center [60, 74] width 19 height 9
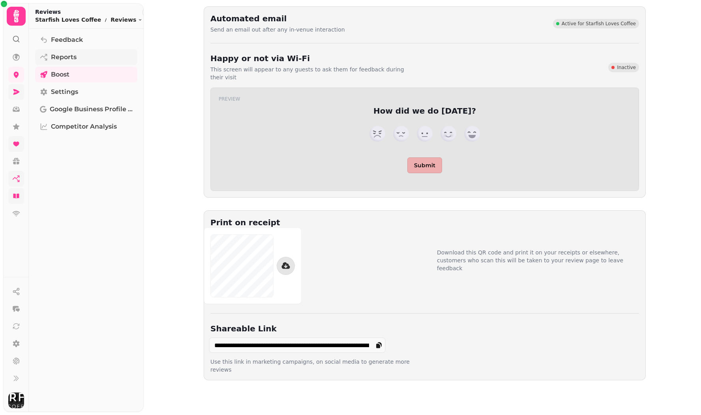
click at [62, 55] on span "Reports" at bounding box center [64, 56] width 26 height 9
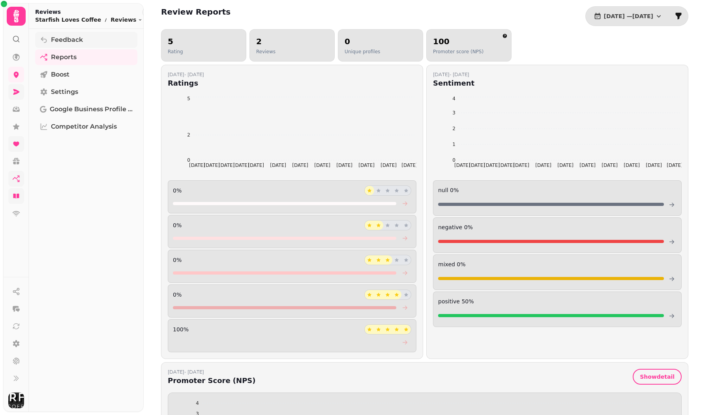
click at [62, 41] on span "Feedback" at bounding box center [67, 39] width 32 height 9
